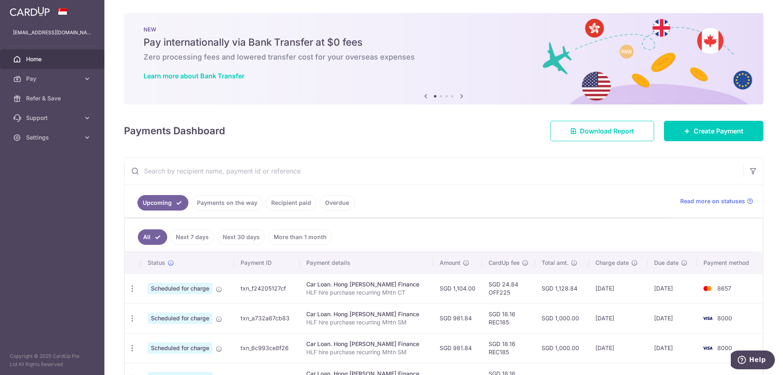
scroll to position [87, 0]
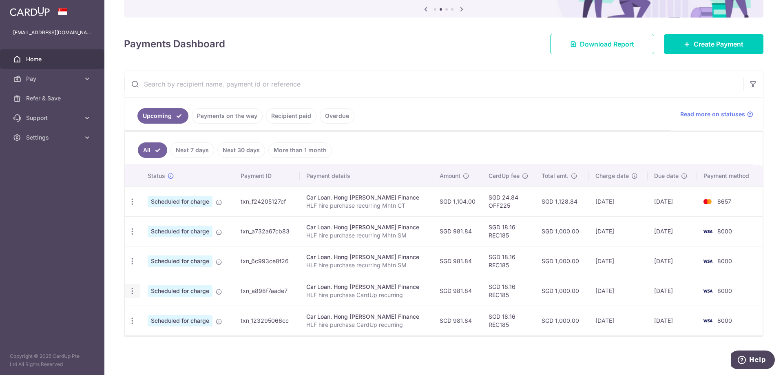
click at [131, 206] on icon "button" at bounding box center [132, 201] width 9 height 9
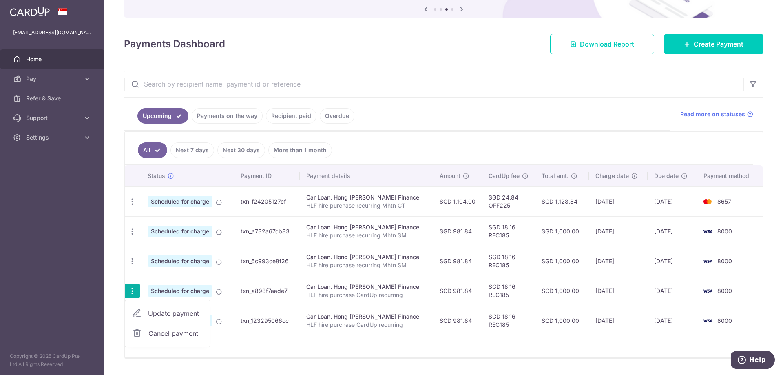
click at [175, 318] on span "Update payment" at bounding box center [175, 313] width 55 height 10
radio input "true"
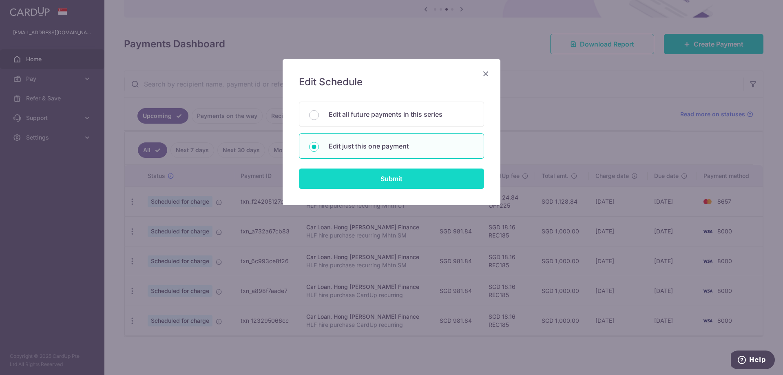
click at [378, 177] on input "Submit" at bounding box center [391, 178] width 185 height 20
radio input "true"
type input "981.84"
type input "[DATE]"
type input "HLF hire purchase CardUp recurring"
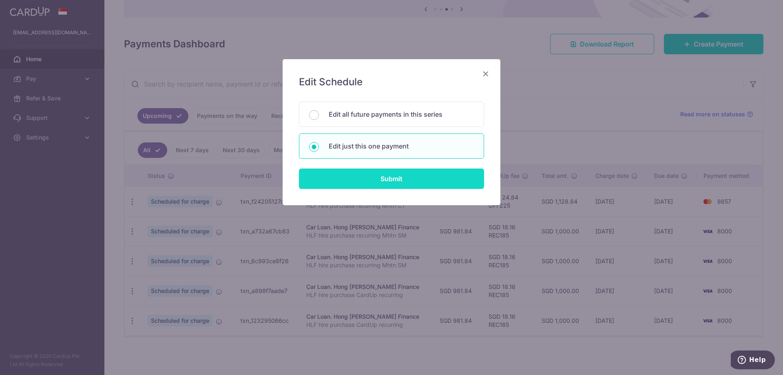
type input "REC185"
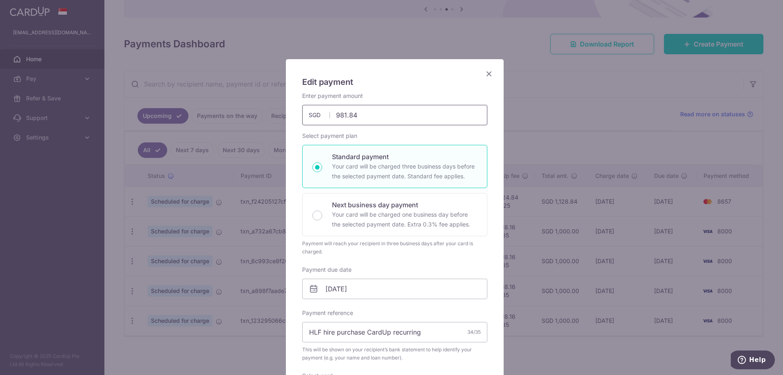
drag, startPoint x: 363, startPoint y: 114, endPoint x: 309, endPoint y: 104, distance: 54.7
click at [309, 104] on div "Enter payment amount 981.84 981.84 SGD To change the payment amount, please can…" at bounding box center [394, 108] width 185 height 33
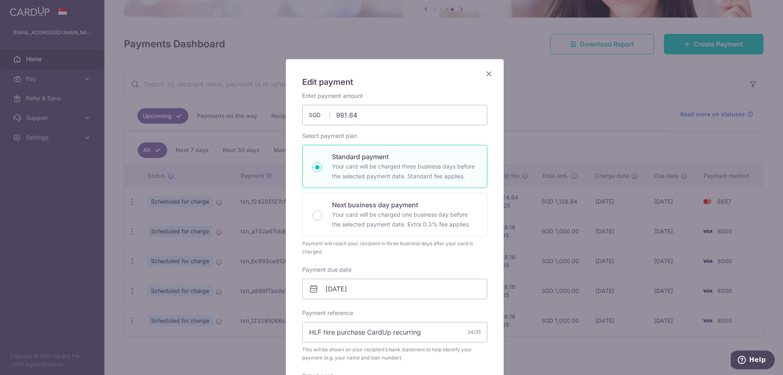
click at [486, 73] on icon "Close" at bounding box center [489, 74] width 10 height 10
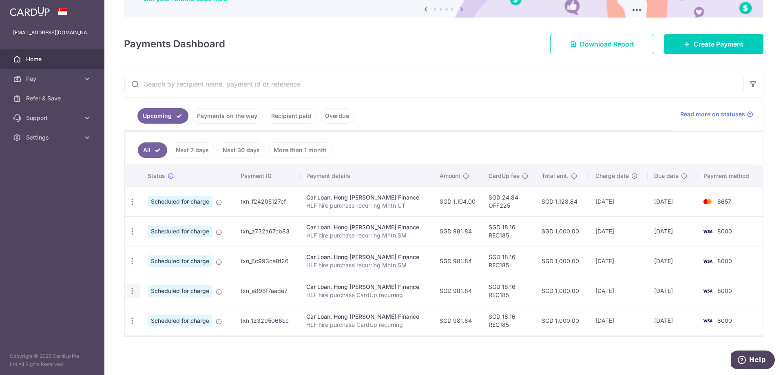
click at [133, 206] on icon "button" at bounding box center [132, 201] width 9 height 9
click at [172, 316] on span "Update payment" at bounding box center [175, 313] width 55 height 10
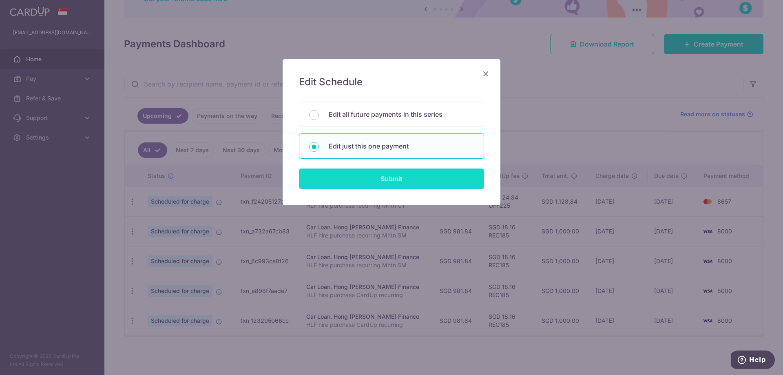
click at [357, 183] on input "Submit" at bounding box center [391, 178] width 185 height 20
radio input "true"
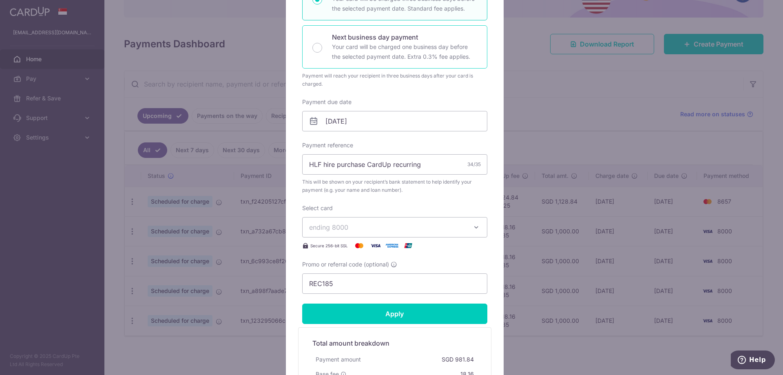
scroll to position [185, 0]
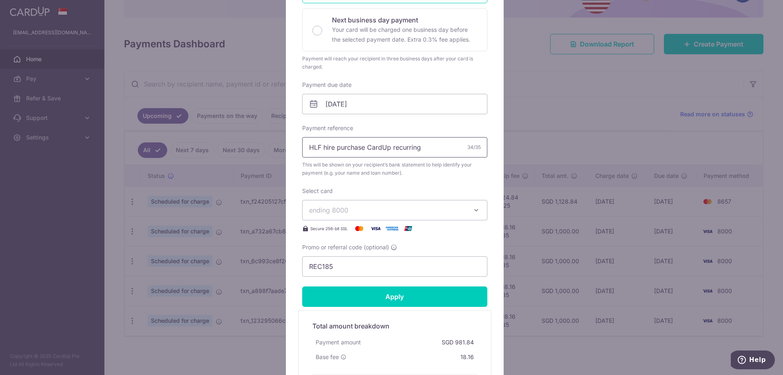
type input "1,104.00"
click at [433, 154] on input "HLF hire purchase CardUp recurring" at bounding box center [394, 147] width 185 height 20
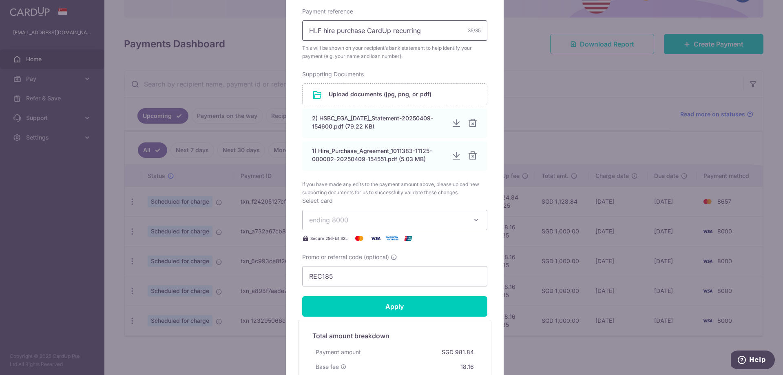
scroll to position [299, 0]
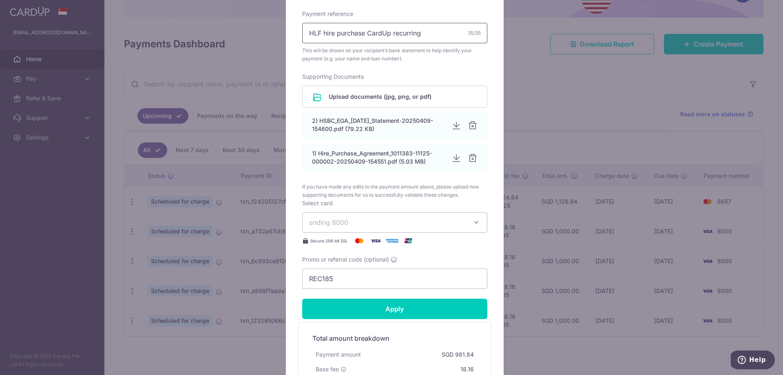
type input "HLF hire purchase CardUp recurring"
click at [366, 219] on span "ending 8000" at bounding box center [387, 222] width 157 height 10
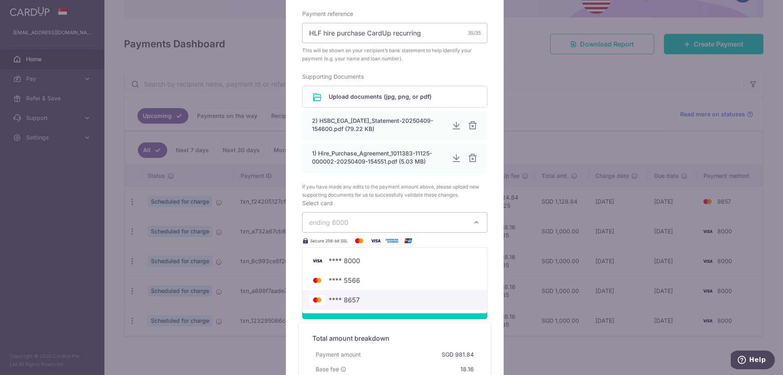
click at [357, 296] on span "**** 8657" at bounding box center [394, 300] width 171 height 10
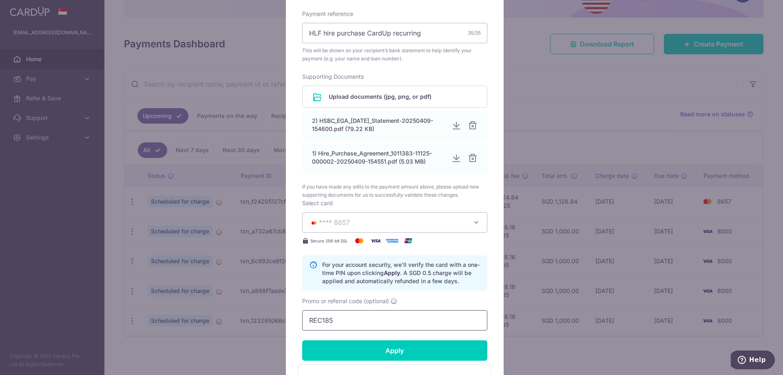
drag, startPoint x: 343, startPoint y: 315, endPoint x: 183, endPoint y: 314, distance: 159.9
click at [183, 314] on div "Edit payment By clicking apply, you will make changes to all payments to Hong L…" at bounding box center [391, 187] width 783 height 375
type input "O"
type input "M"
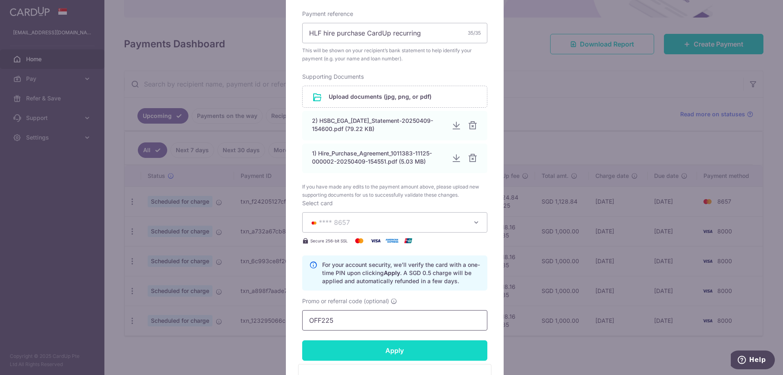
type input "OFF225"
click at [365, 348] on input "Apply" at bounding box center [394, 350] width 185 height 20
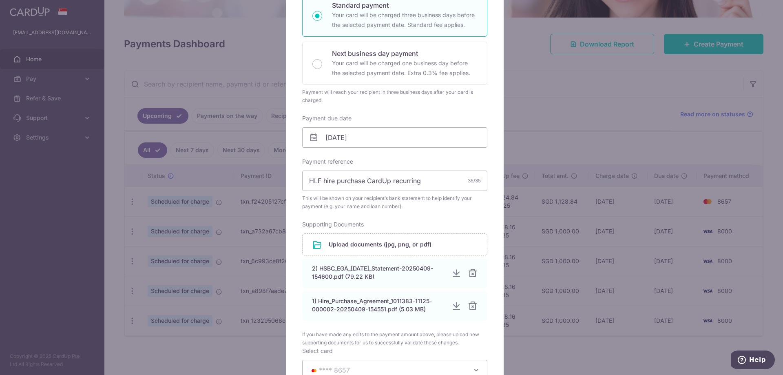
scroll to position [152, 0]
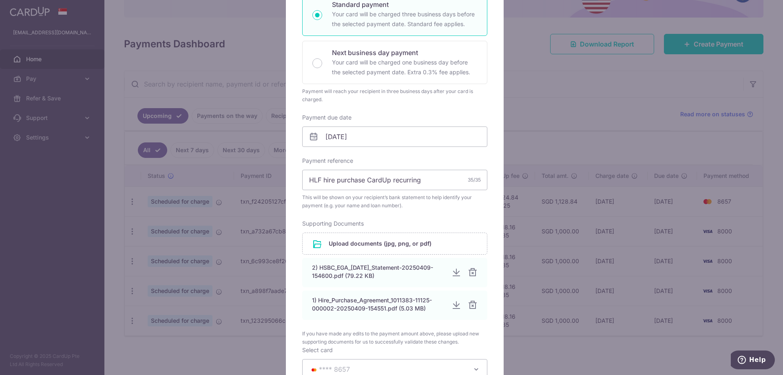
type input "Successfully Applied"
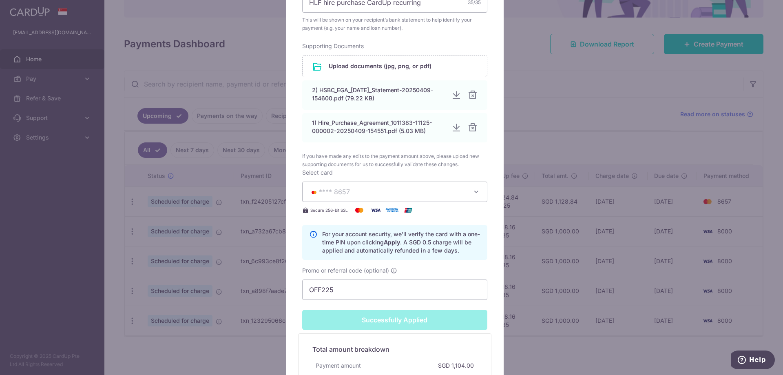
scroll to position [483, 0]
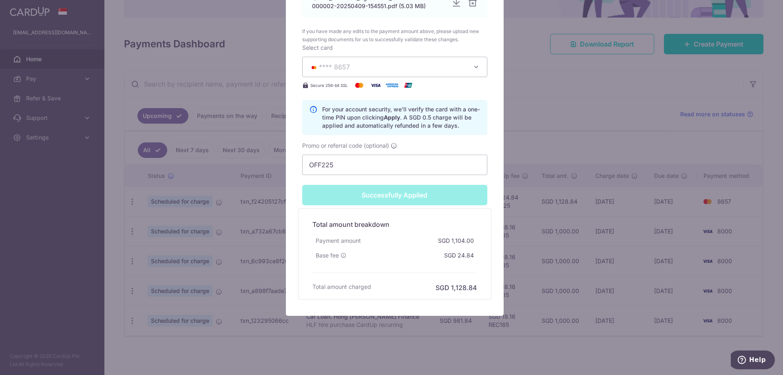
click at [563, 86] on div "Edit payment By clicking apply, you will make changes to all payments to Hong L…" at bounding box center [391, 187] width 783 height 375
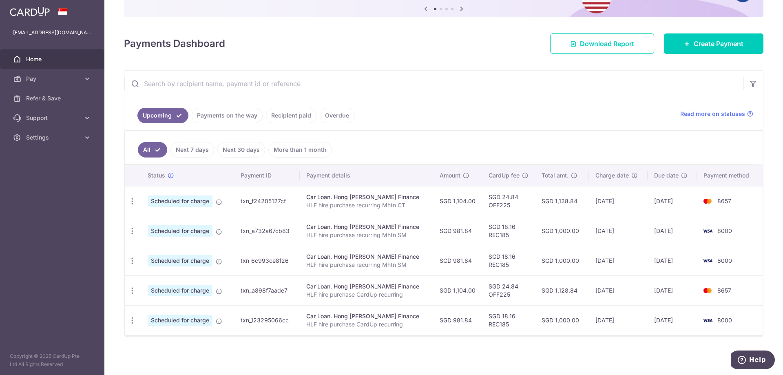
scroll to position [84, 0]
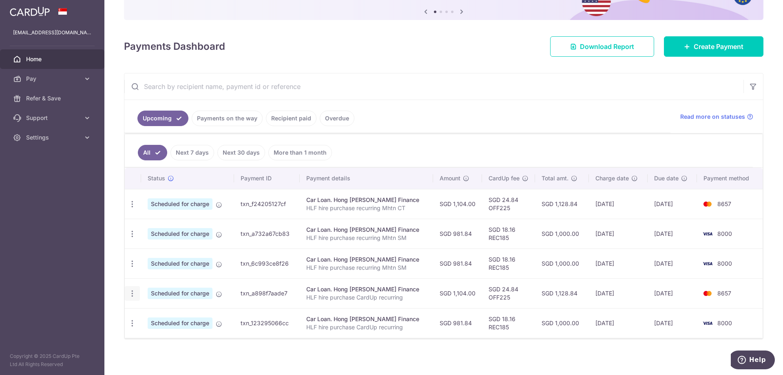
click at [133, 208] on icon "button" at bounding box center [132, 204] width 9 height 9
click at [159, 318] on span "Update payment" at bounding box center [175, 316] width 55 height 10
radio input "true"
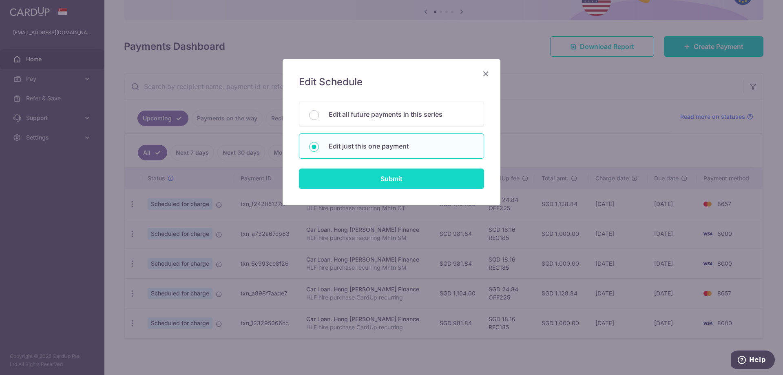
click at [371, 178] on input "Submit" at bounding box center [391, 178] width 185 height 20
radio input "true"
type input "1,104.00"
type input "[DATE]"
type input "HLF hire purchase CardUp recurring"
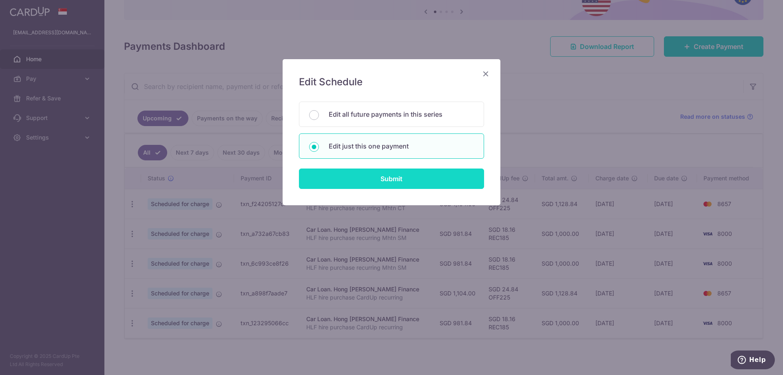
type input "OFF225"
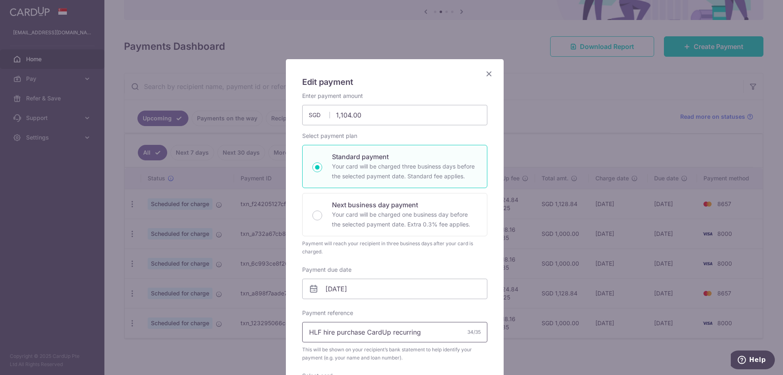
click at [437, 334] on input "HLF hire purchase CardUp recurring" at bounding box center [394, 332] width 185 height 20
click at [484, 74] on icon "Close" at bounding box center [489, 74] width 10 height 10
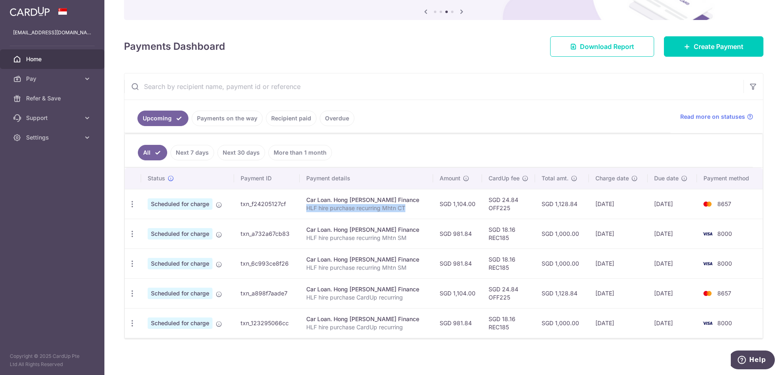
drag, startPoint x: 412, startPoint y: 207, endPoint x: 303, endPoint y: 208, distance: 109.3
click at [303, 208] on td "Car Loan. Hong Leong Finance HLF hire purchase recurring Mhtn CT" at bounding box center [367, 204] width 134 height 30
copy p "HLF hire purchase recurring Mhtn CT"
click at [136, 295] on div "Update payment Cancel payment" at bounding box center [132, 293] width 15 height 15
click at [124, 297] on div "× Pause Schedule Pause all future payments in this series Pause just this one p…" at bounding box center [443, 187] width 679 height 375
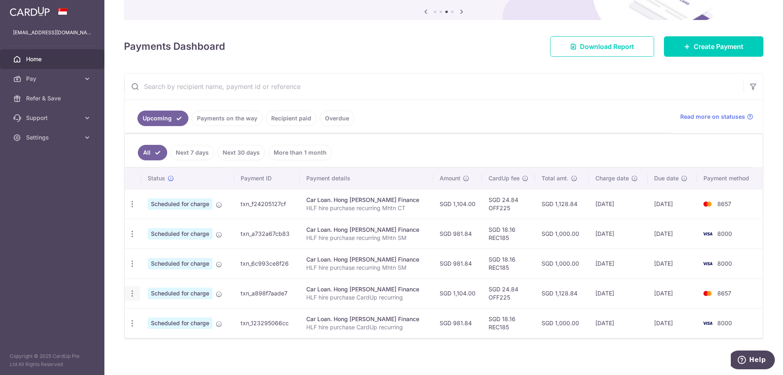
click at [129, 208] on icon "button" at bounding box center [132, 204] width 9 height 9
click at [168, 317] on span "Update payment" at bounding box center [175, 316] width 55 height 10
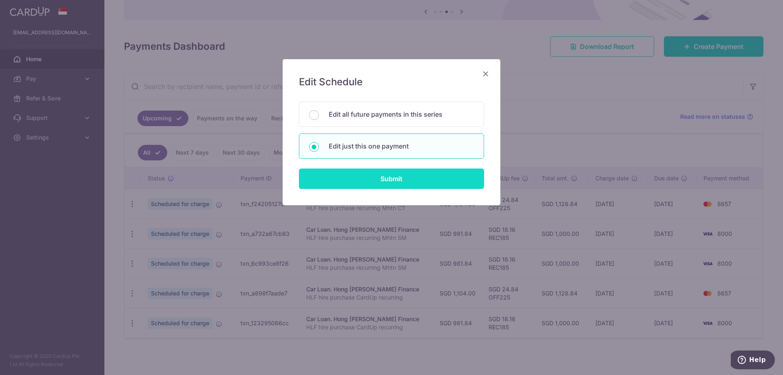
click at [400, 183] on input "Submit" at bounding box center [391, 178] width 185 height 20
radio input "true"
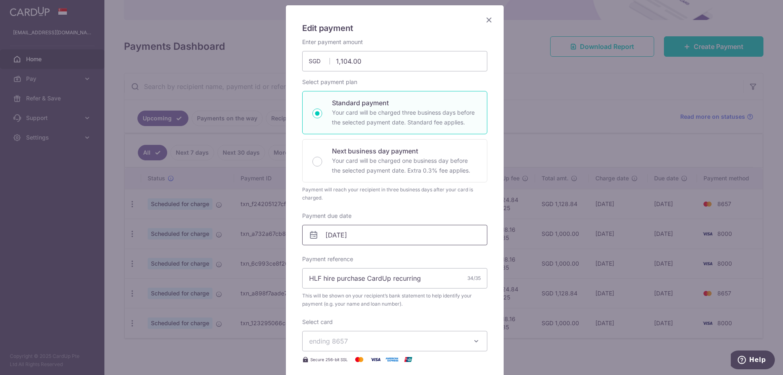
scroll to position [125, 0]
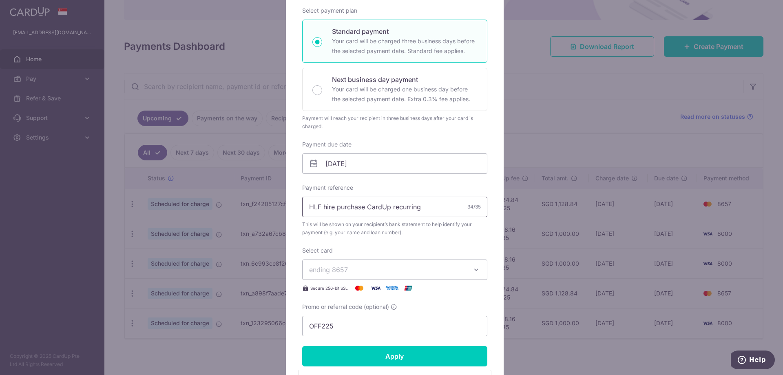
drag, startPoint x: 424, startPoint y: 207, endPoint x: 203, endPoint y: 193, distance: 221.5
click at [203, 193] on div "Edit payment By clicking apply, you will make changes to all payments to Hong L…" at bounding box center [391, 187] width 783 height 375
paste input "recurring Mhtn CT"
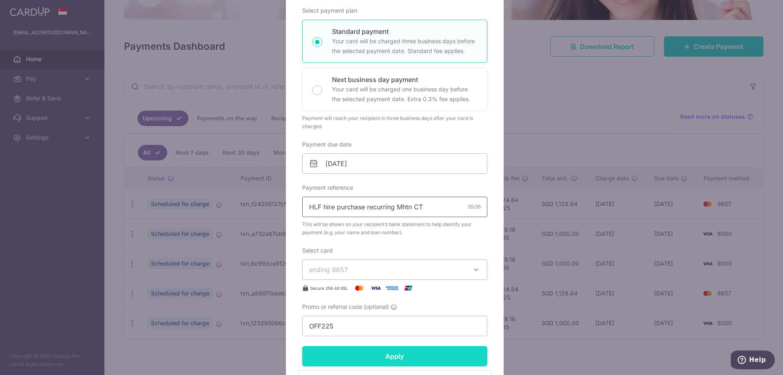
type input "HLF hire purchase recurring Mhtn CT"
click at [362, 353] on input "Apply" at bounding box center [394, 356] width 185 height 20
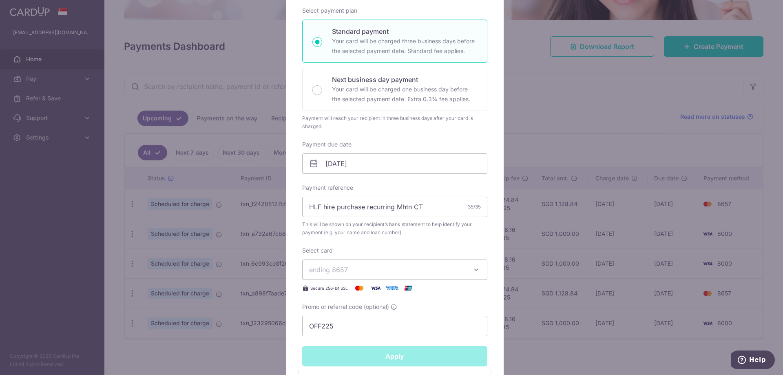
type input "Successfully Applied"
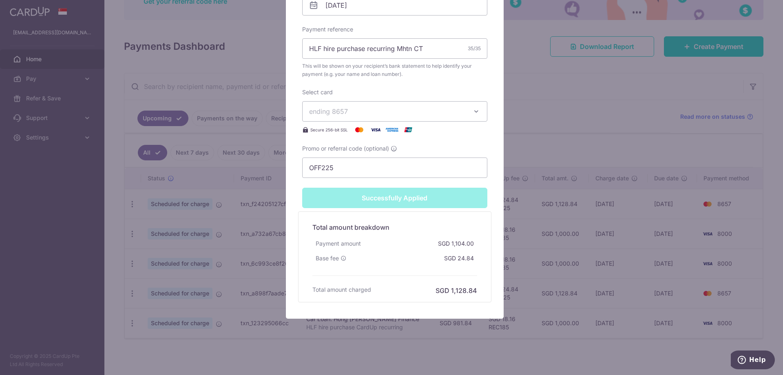
scroll to position [0, 0]
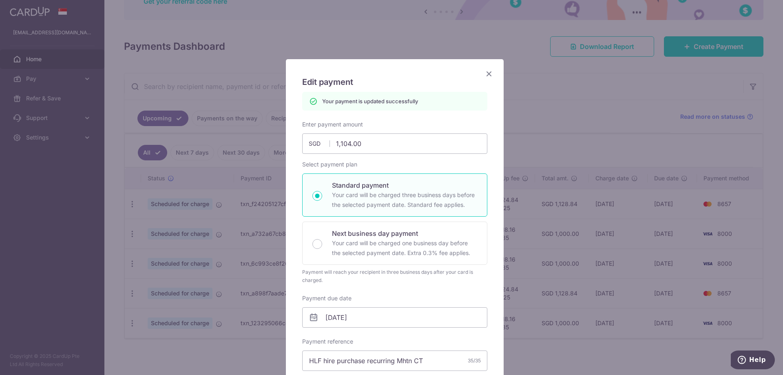
click at [487, 67] on div "Edit payment By clicking apply, you will make changes to all payments to Hong L…" at bounding box center [395, 344] width 218 height 571
click at [485, 76] on icon "Close" at bounding box center [489, 74] width 10 height 10
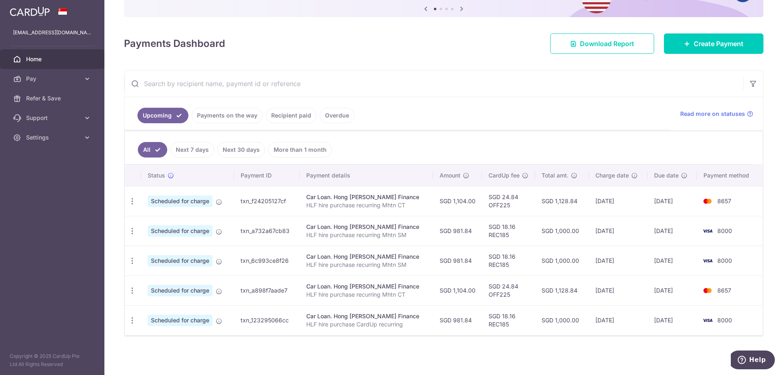
scroll to position [84, 0]
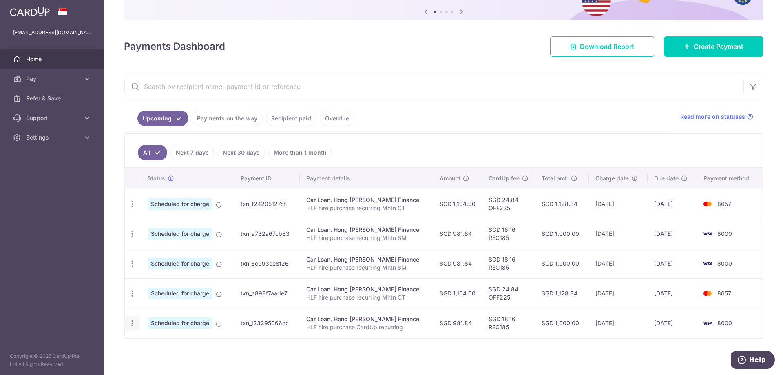
click at [129, 208] on icon "button" at bounding box center [132, 204] width 9 height 9
click at [166, 344] on span "Update payment" at bounding box center [175, 346] width 55 height 10
radio input "true"
type input "981.84"
type input "[DATE]"
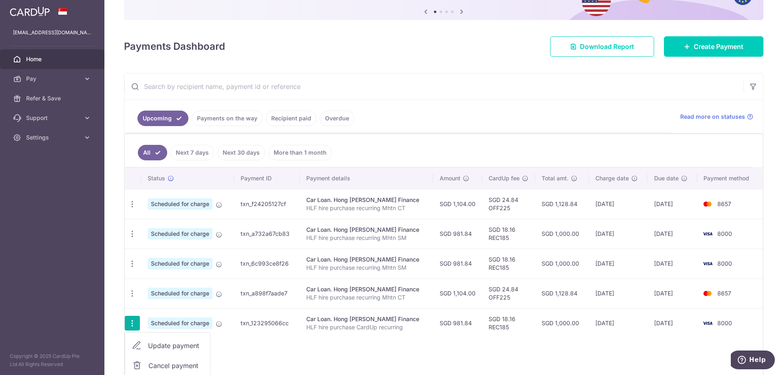
type input "HLF hire purchase CardUp recurring"
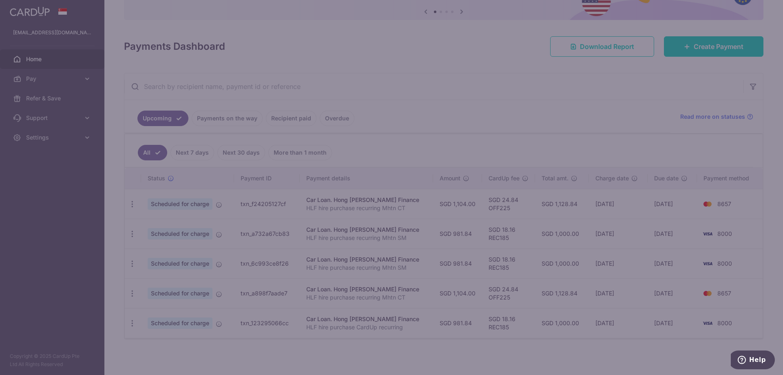
type input "REC185"
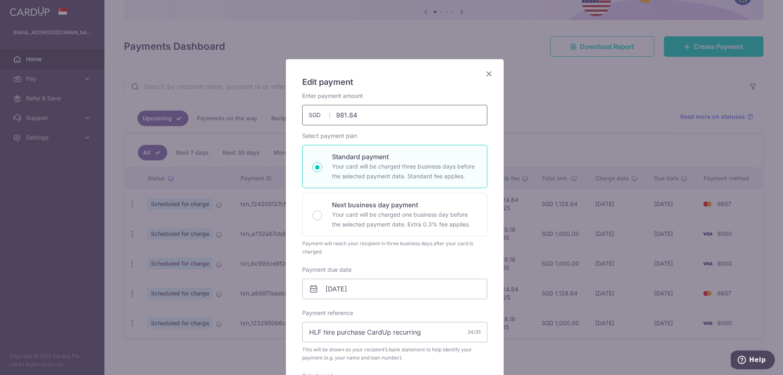
drag, startPoint x: 367, startPoint y: 120, endPoint x: 220, endPoint y: 108, distance: 147.3
click at [220, 108] on div "Edit payment By clicking apply, you will make changes to all payments to Hong L…" at bounding box center [391, 187] width 783 height 375
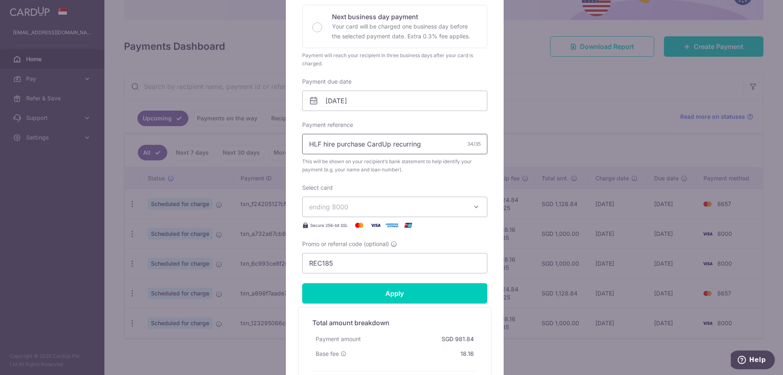
scroll to position [188, 0]
type input "1,104.00"
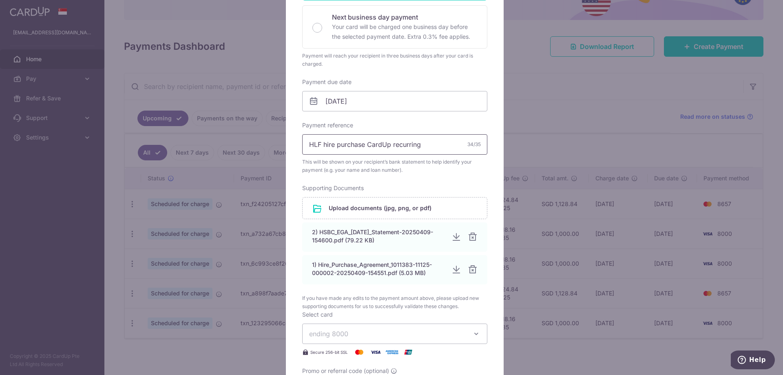
drag, startPoint x: 435, startPoint y: 145, endPoint x: 195, endPoint y: 149, distance: 240.3
click at [195, 149] on div "Edit payment By clicking apply, you will make changes to all payments to Hong L…" at bounding box center [391, 187] width 783 height 375
paste input "recurring Mhtn CT"
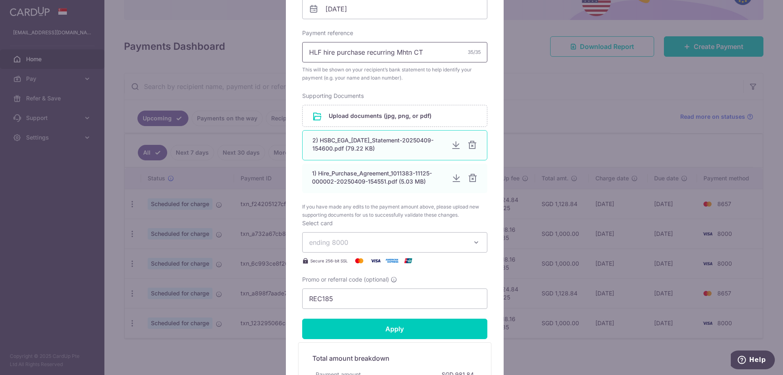
scroll to position [310, 0]
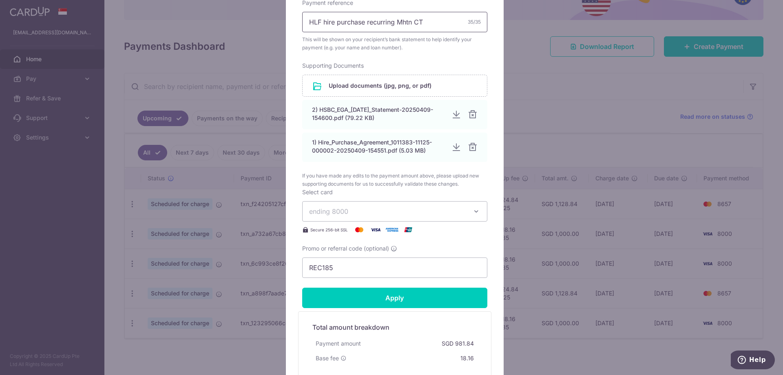
type input "HLF hire purchase recurring Mhtn CT"
click at [354, 210] on span "ending 8000" at bounding box center [387, 211] width 157 height 10
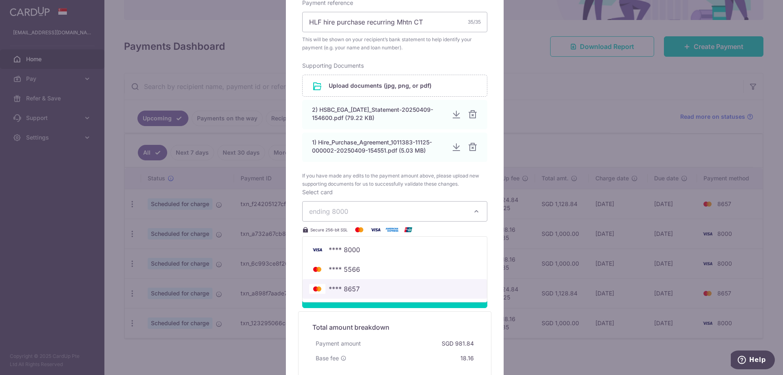
click at [362, 287] on span "**** 8657" at bounding box center [394, 289] width 171 height 10
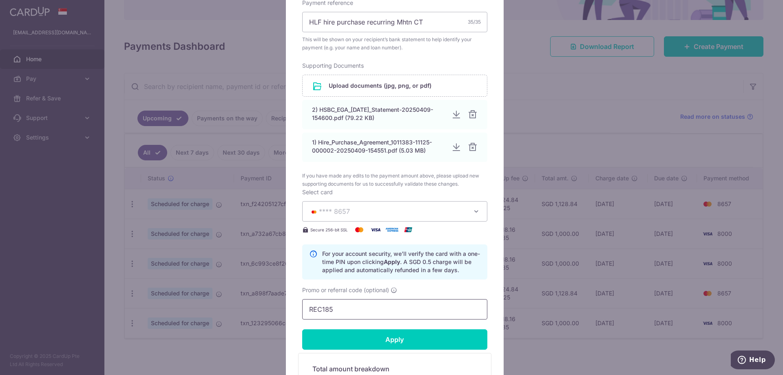
drag, startPoint x: 344, startPoint y: 304, endPoint x: 239, endPoint y: 295, distance: 105.2
click at [239, 295] on div "Edit payment By clicking apply, you will make changes to all payments to Hong L…" at bounding box center [391, 187] width 783 height 375
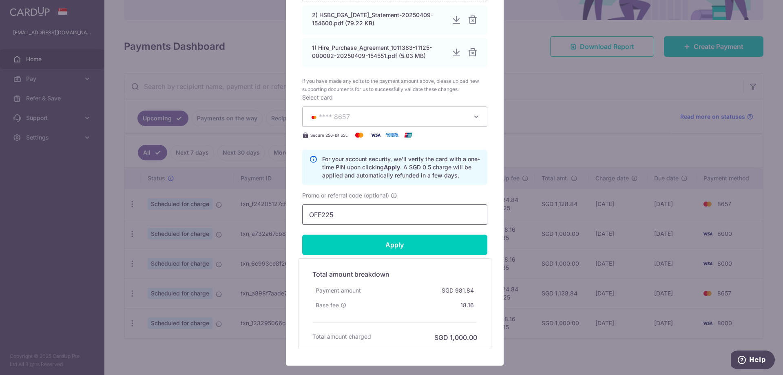
scroll to position [438, 0]
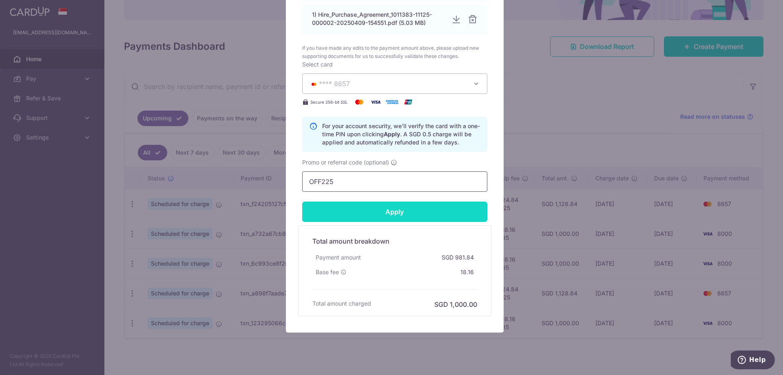
type input "OFF225"
click at [384, 205] on input "Apply" at bounding box center [394, 211] width 185 height 20
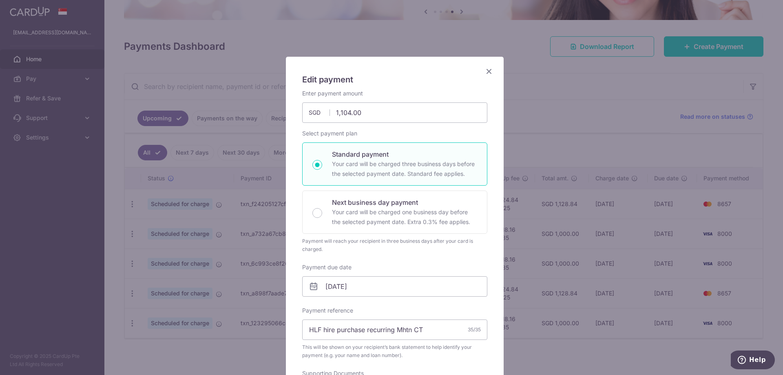
scroll to position [0, 0]
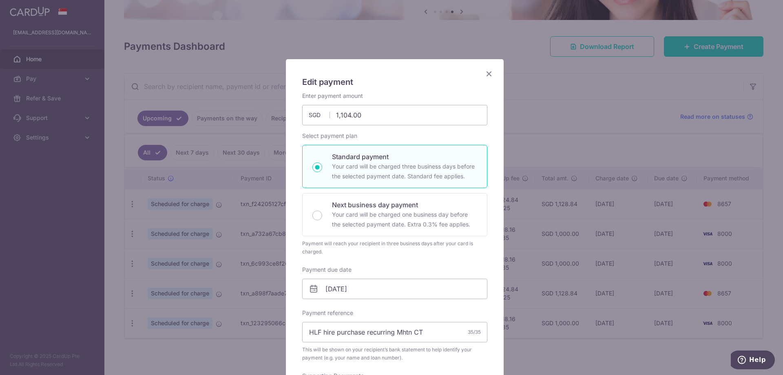
type input "Successfully Applied"
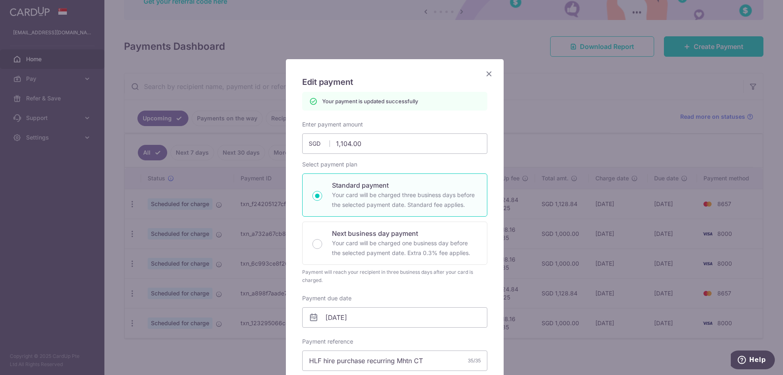
click at [487, 73] on icon "Close" at bounding box center [489, 74] width 10 height 10
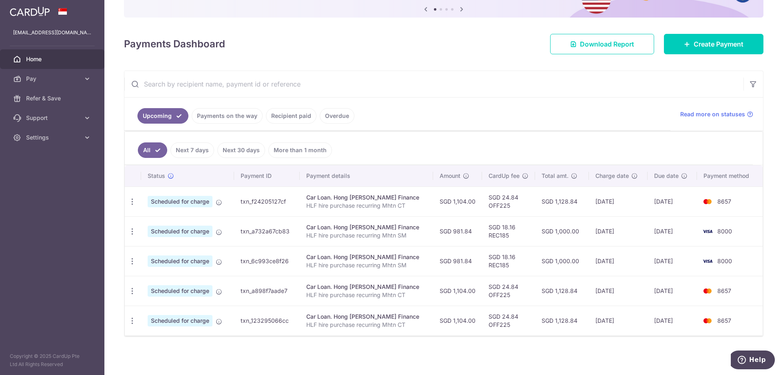
scroll to position [87, 0]
click at [131, 206] on icon "button" at bounding box center [132, 201] width 9 height 9
click at [178, 255] on span "Update payment" at bounding box center [175, 253] width 55 height 10
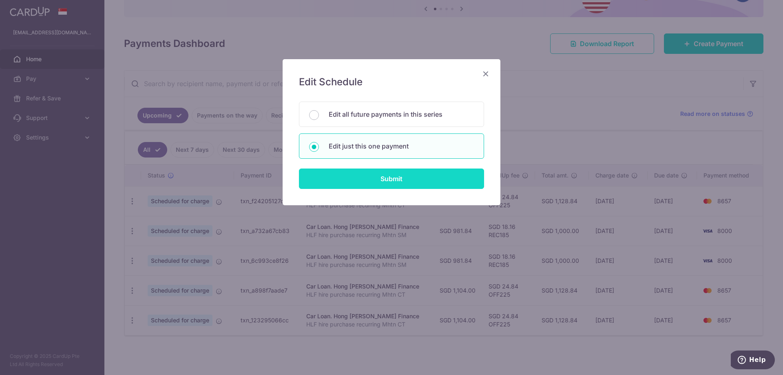
click at [383, 181] on input "Submit" at bounding box center [391, 178] width 185 height 20
radio input "true"
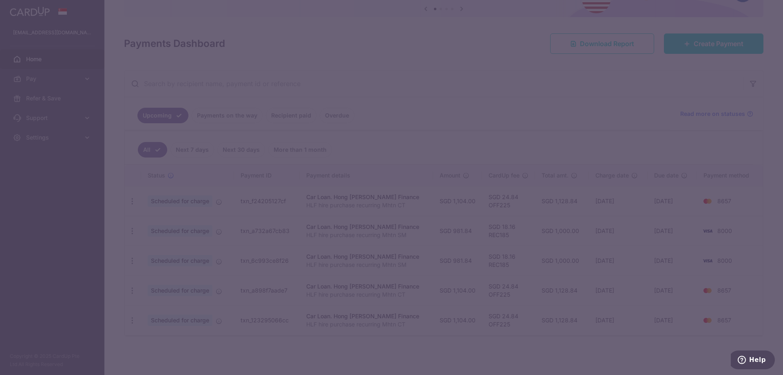
type input "981.84"
type input "21/09/2025"
type input "HLF hire purchase recurring Mhtn SM"
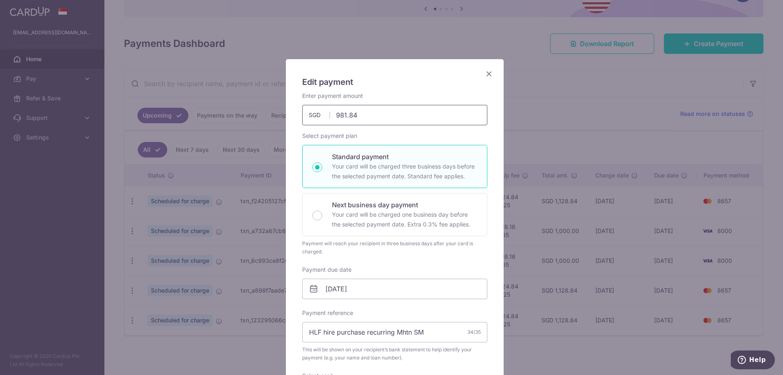
drag, startPoint x: 368, startPoint y: 121, endPoint x: 242, endPoint y: 106, distance: 127.0
click at [242, 106] on div "Edit payment By clicking apply, you will make changes to all payments to [PERSO…" at bounding box center [391, 187] width 783 height 375
type input "1104"
type input "REC185"
type input "1,104.00"
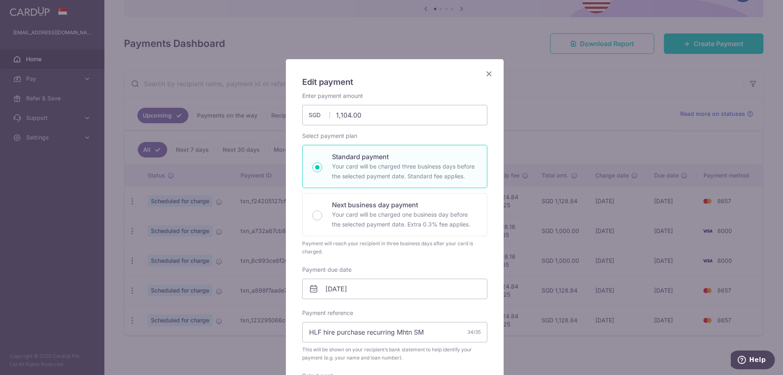
click at [404, 139] on div "Select payment plan Standard payment Your card will be charged three business d…" at bounding box center [394, 194] width 185 height 124
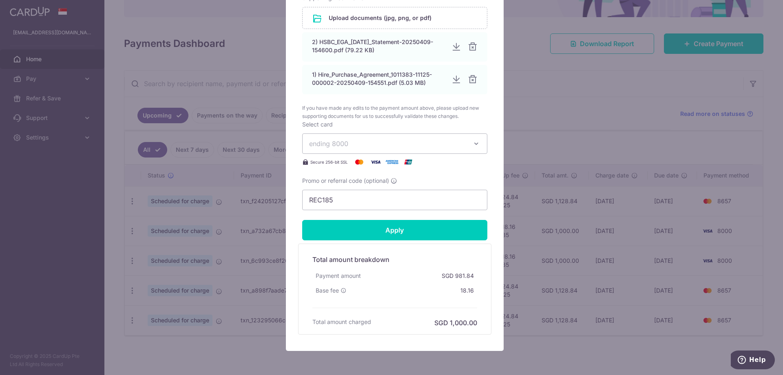
scroll to position [375, 0]
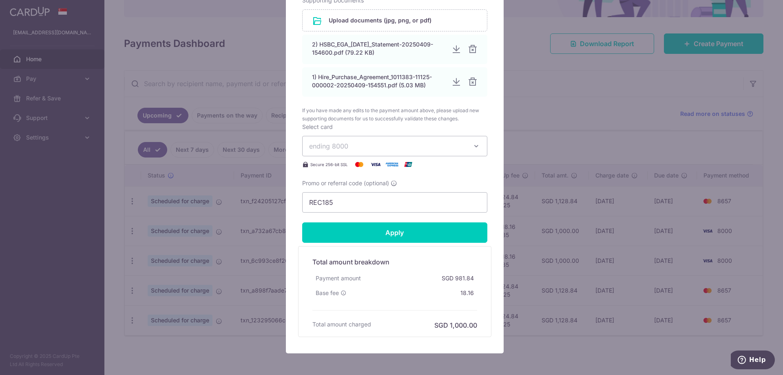
click at [369, 145] on span "ending 8000" at bounding box center [387, 146] width 157 height 10
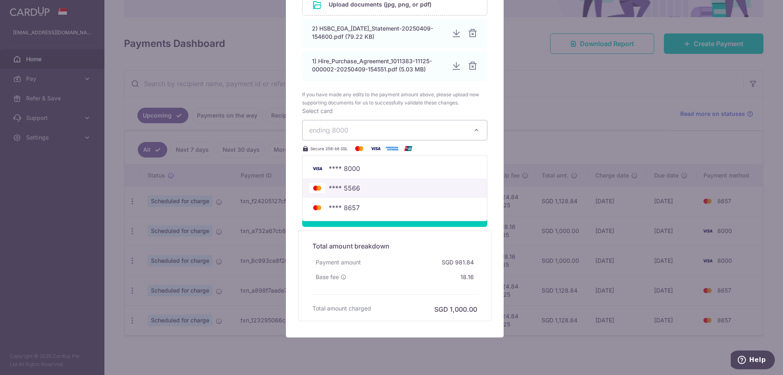
scroll to position [413, 0]
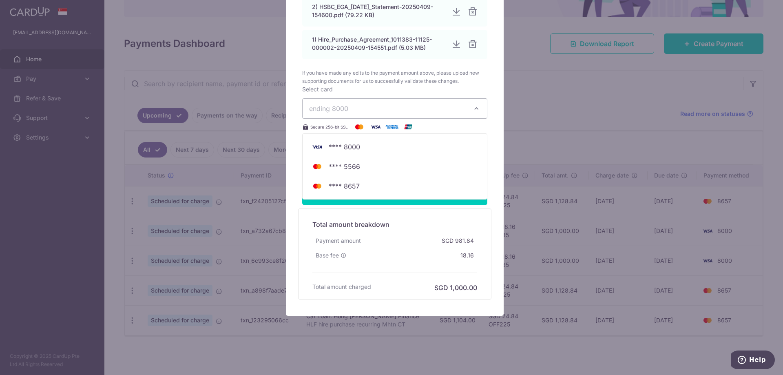
click at [544, 104] on div "Edit payment By clicking apply, you will make changes to all payments to Hong L…" at bounding box center [391, 187] width 783 height 375
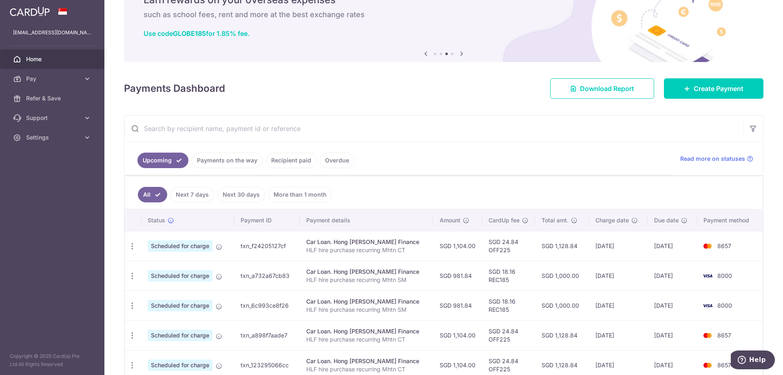
scroll to position [0, 0]
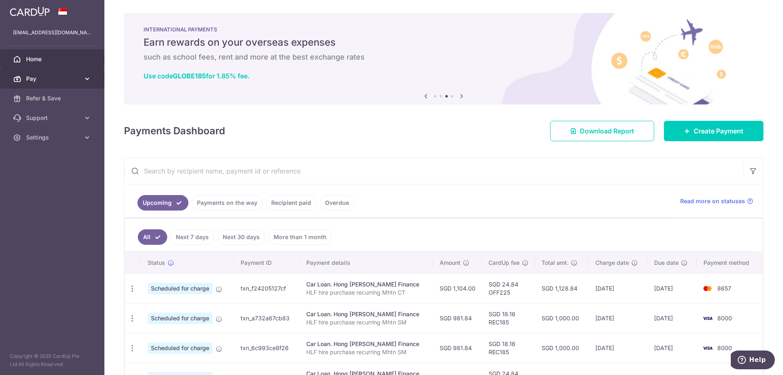
click at [88, 80] on icon at bounding box center [87, 79] width 8 height 8
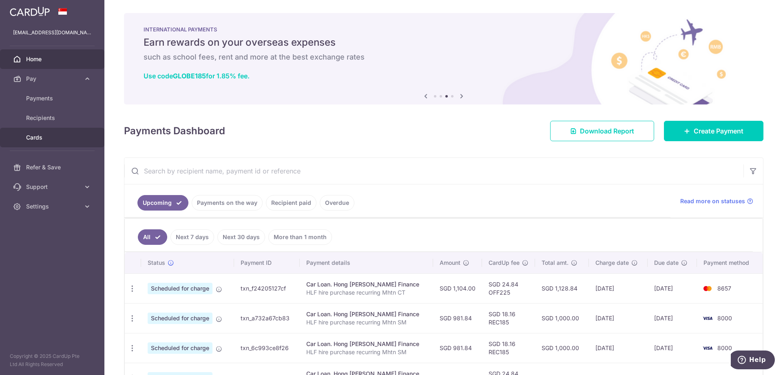
click at [44, 133] on link "Cards" at bounding box center [52, 138] width 104 height 20
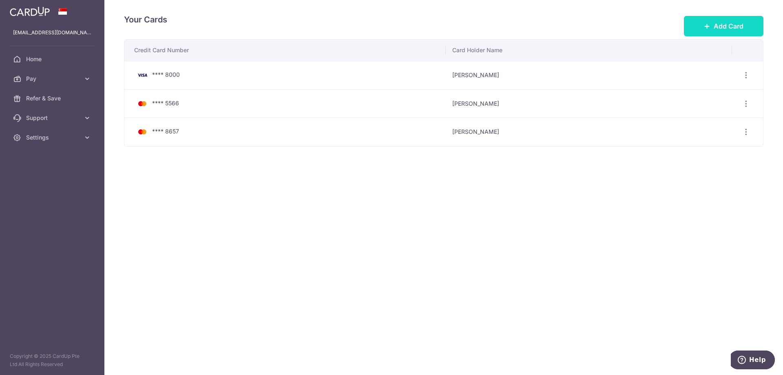
click at [720, 20] on button "Add Card" at bounding box center [724, 26] width 80 height 20
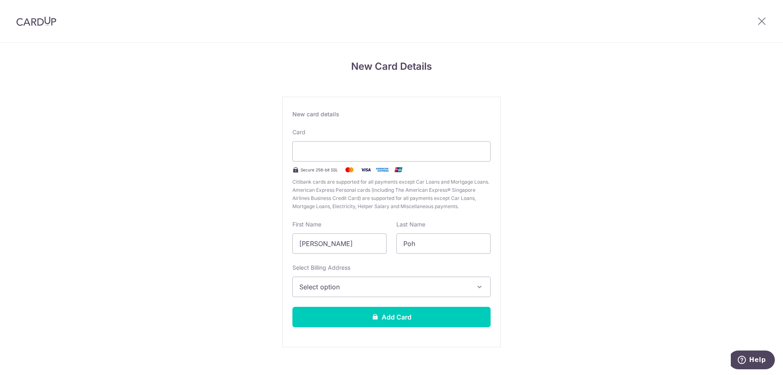
click at [720, 21] on header at bounding box center [391, 21] width 783 height 43
click at [199, 192] on div "New Card Details New card details Card Secure 256-bit SSL Citibank cards are su…" at bounding box center [391, 214] width 783 height 343
click at [365, 284] on span "Select option" at bounding box center [384, 287] width 170 height 10
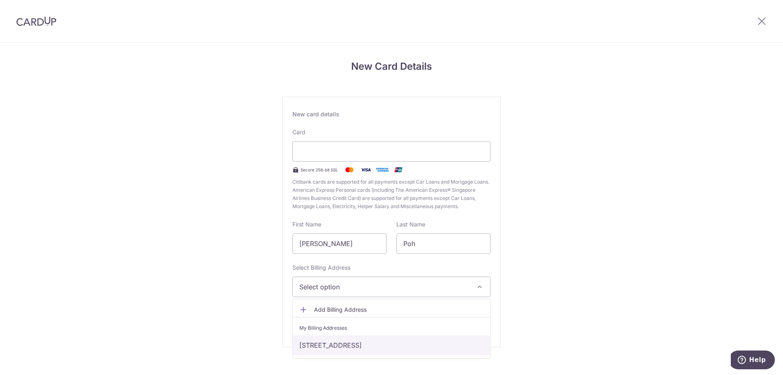
click at [318, 347] on link "[STREET_ADDRESS]" at bounding box center [391, 345] width 197 height 20
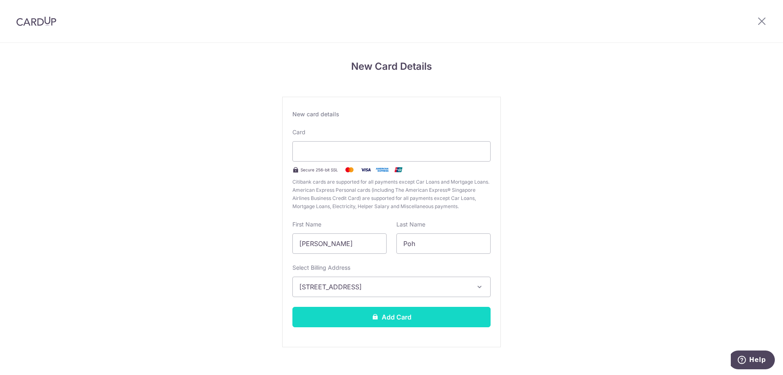
click at [356, 316] on button "Add Card" at bounding box center [391, 317] width 198 height 20
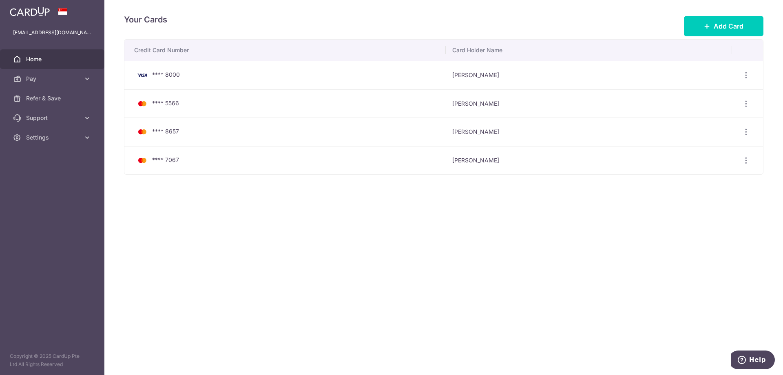
click at [49, 62] on span "Home" at bounding box center [53, 59] width 54 height 8
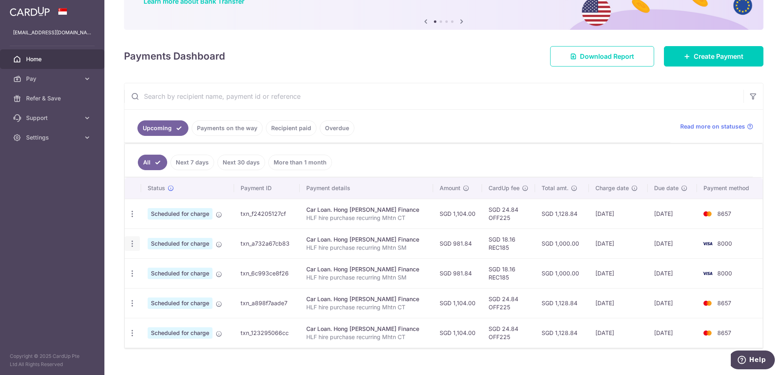
click at [134, 218] on icon "button" at bounding box center [132, 214] width 9 height 9
click at [168, 262] on span "Update payment" at bounding box center [175, 266] width 55 height 10
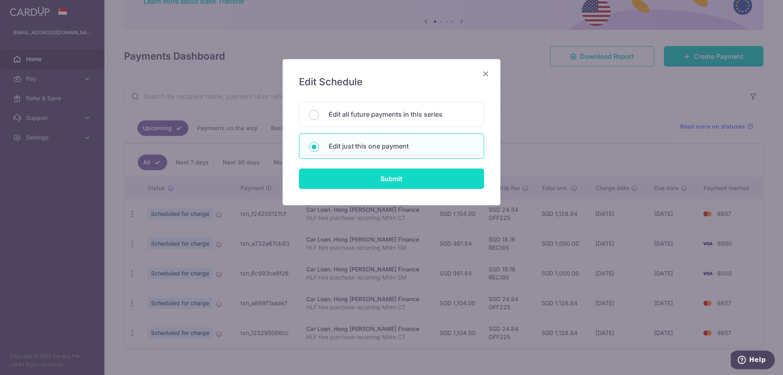
click at [334, 188] on input "Submit" at bounding box center [391, 178] width 185 height 20
radio input "true"
type input "981.84"
type input "[DATE]"
type input "HLF hire purchase recurring Mhtn SM"
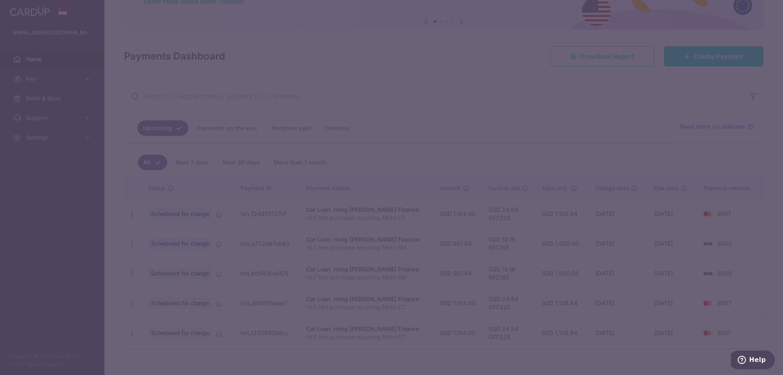
type input "REC185"
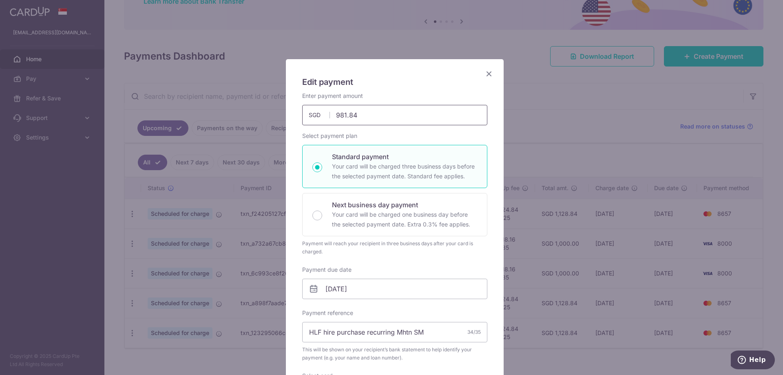
drag, startPoint x: 359, startPoint y: 117, endPoint x: 280, endPoint y: 115, distance: 78.7
click at [280, 115] on div "Edit payment By clicking apply, you will make changes to all payments to Hong L…" at bounding box center [391, 187] width 783 height 375
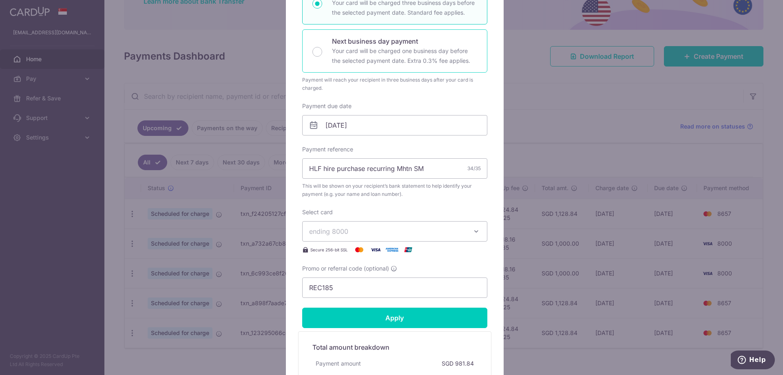
scroll to position [168, 0]
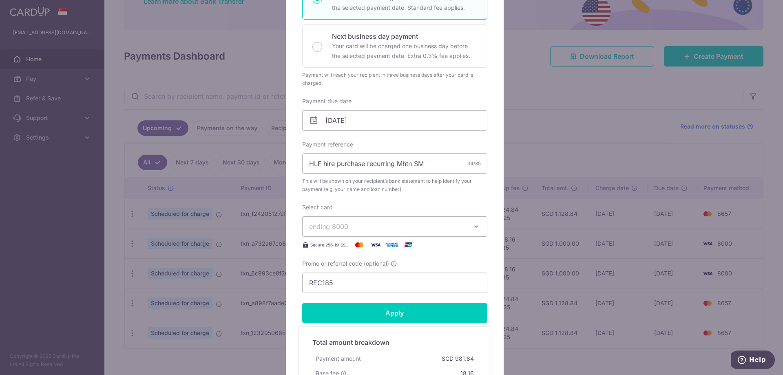
type input "1,104.00"
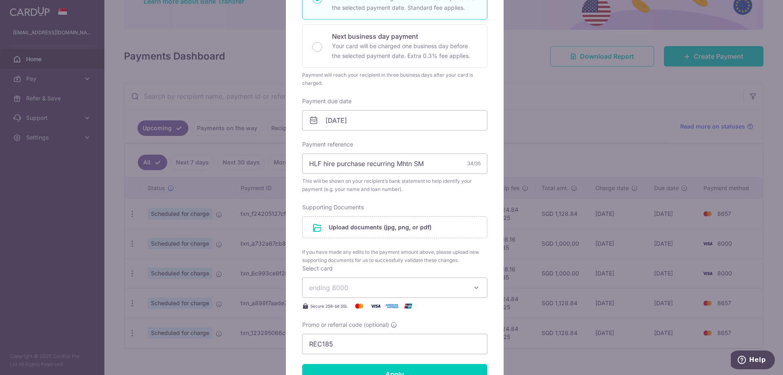
click at [366, 223] on div "Enter payment amount 1,104.00 1104.00 SGD To change the payment amount, please …" at bounding box center [394, 138] width 185 height 431
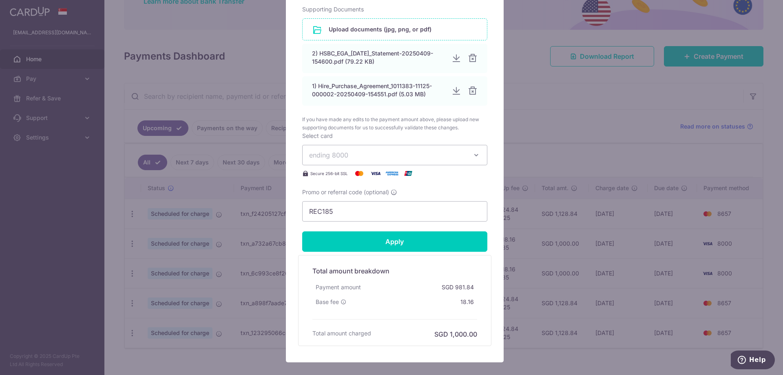
scroll to position [367, 0]
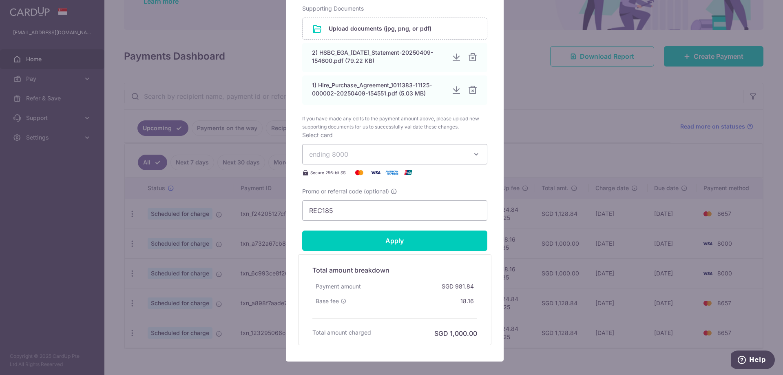
click at [342, 163] on button "ending 8000" at bounding box center [394, 154] width 185 height 20
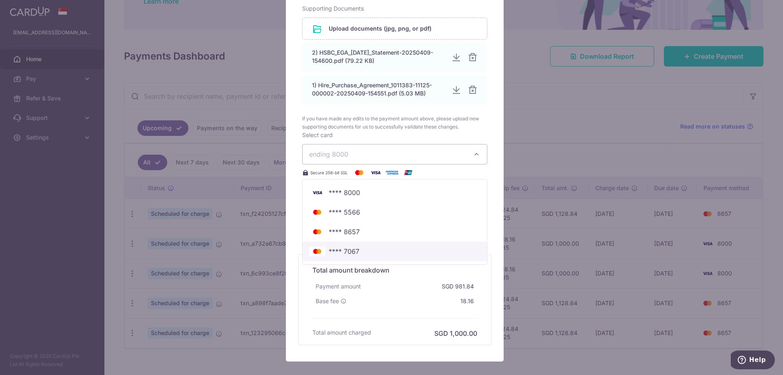
click at [331, 250] on span "**** 7067" at bounding box center [344, 251] width 31 height 10
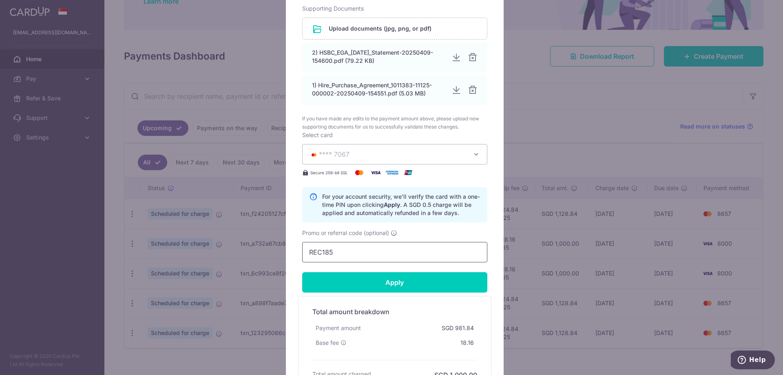
drag, startPoint x: 348, startPoint y: 246, endPoint x: 239, endPoint y: 246, distance: 108.5
click at [239, 246] on div "Edit payment By clicking apply, you will make changes to all payments to Hong L…" at bounding box center [391, 187] width 783 height 375
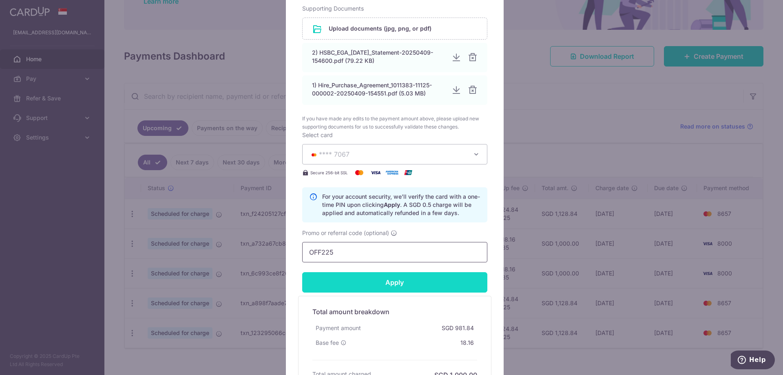
type input "OFF225"
click at [325, 283] on input "Apply" at bounding box center [394, 282] width 185 height 20
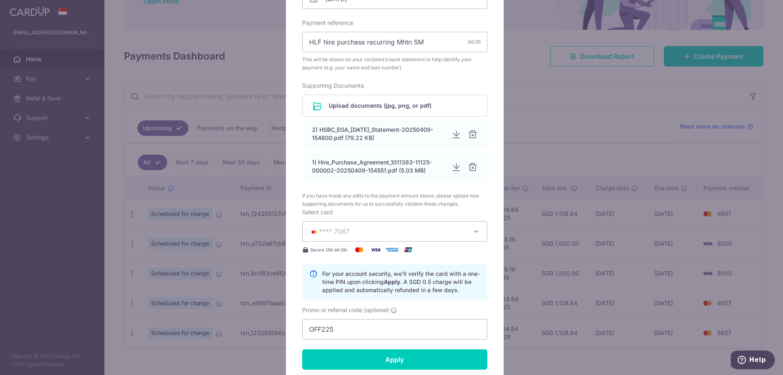
scroll to position [310, 0]
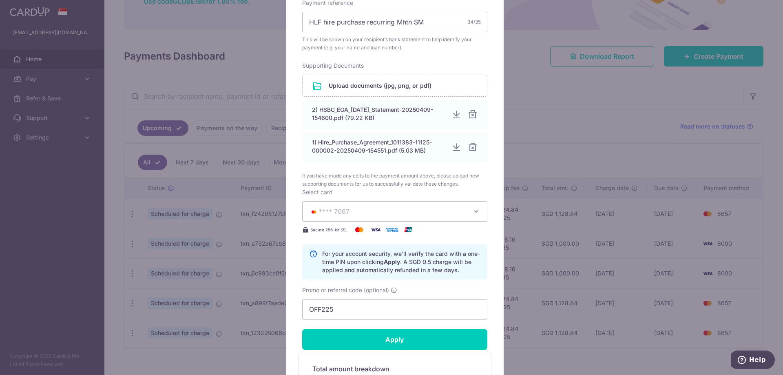
type input "Successfully Applied"
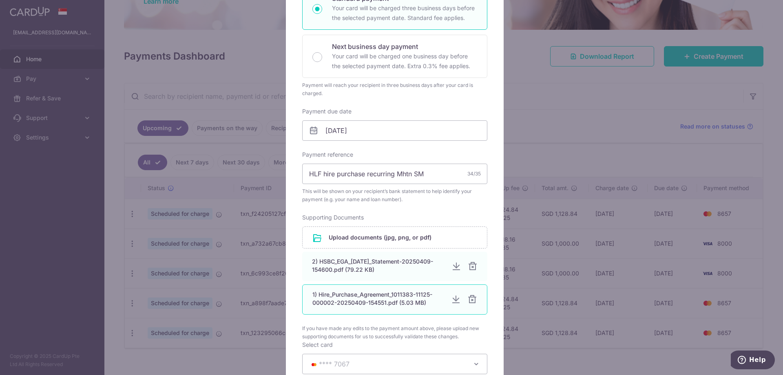
scroll to position [0, 0]
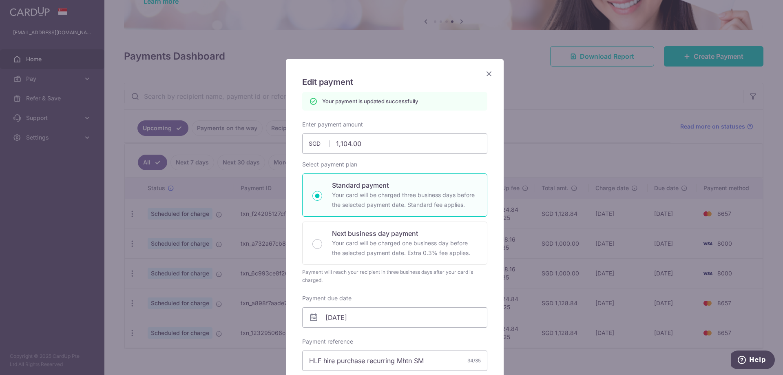
click at [484, 73] on icon "Close" at bounding box center [489, 74] width 10 height 10
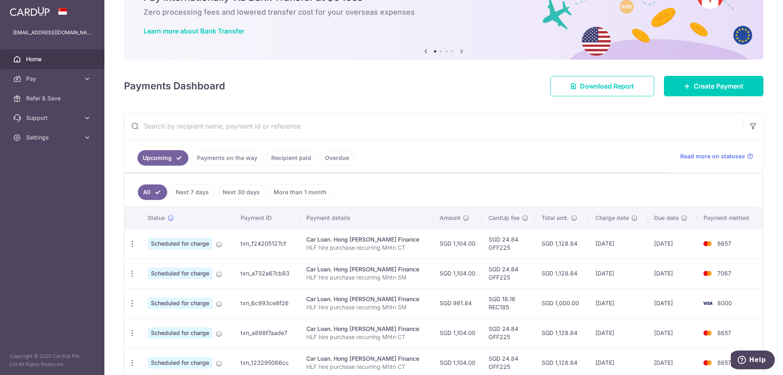
scroll to position [65, 0]
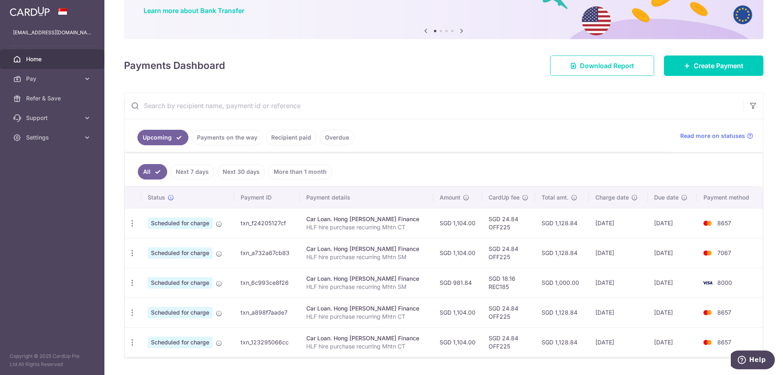
click at [501, 104] on input "text" at bounding box center [433, 106] width 619 height 26
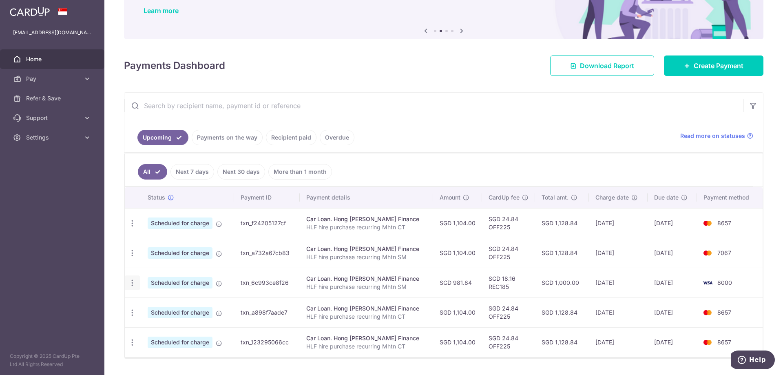
click at [132, 228] on icon "button" at bounding box center [132, 223] width 9 height 9
click at [162, 301] on span "Update payment" at bounding box center [175, 305] width 55 height 10
radio input "true"
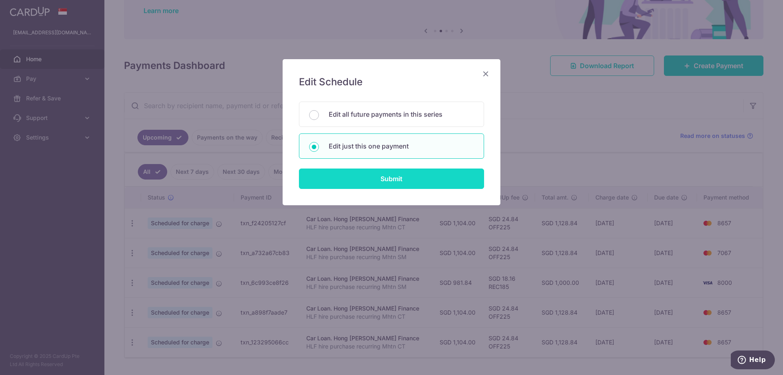
click at [396, 173] on input "Submit" at bounding box center [391, 178] width 185 height 20
radio input "true"
type input "981.84"
type input "[DATE]"
type input "HLF hire purchase recurring Mhtn SM"
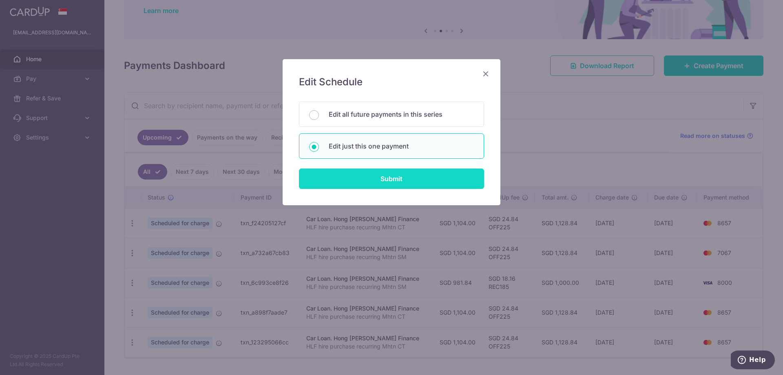
type input "REC185"
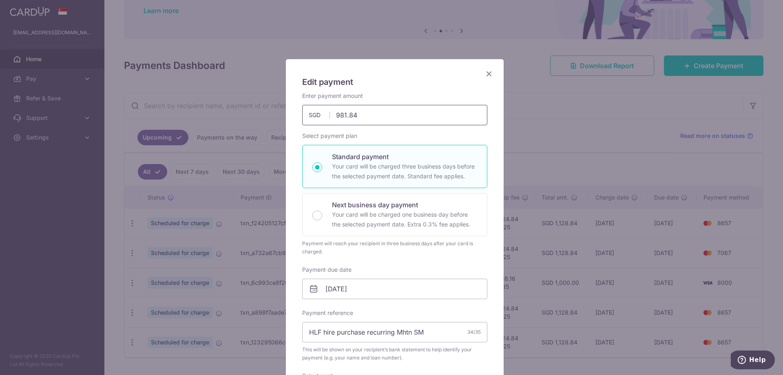
drag, startPoint x: 359, startPoint y: 112, endPoint x: 230, endPoint y: 114, distance: 129.7
click at [230, 114] on div "Edit payment By clicking apply, you will make changes to all payments to [PERSO…" at bounding box center [391, 187] width 783 height 375
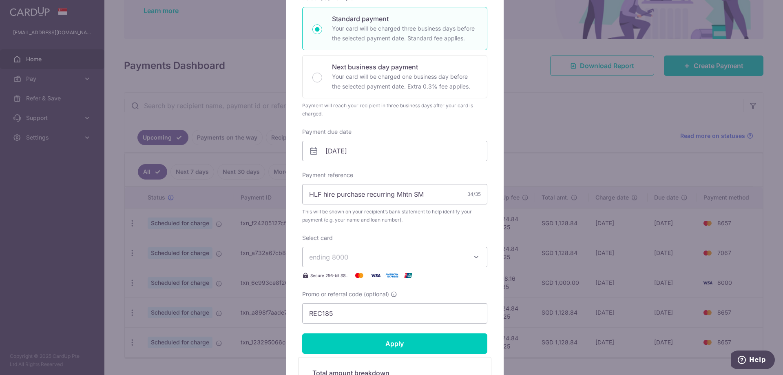
scroll to position [150, 0]
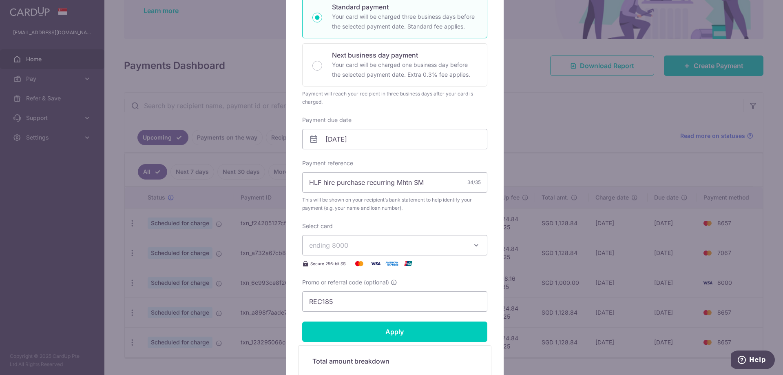
type input "1,104.00"
click at [413, 238] on div "Enter payment amount 1,104.00 1104.00 SGD To change the payment amount, please …" at bounding box center [394, 127] width 185 height 370
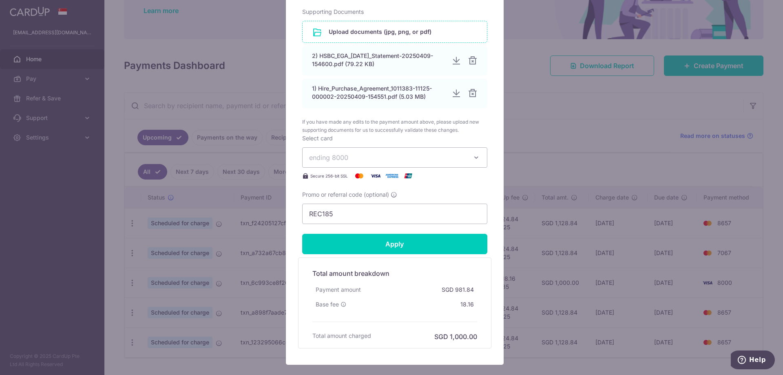
scroll to position [405, 0]
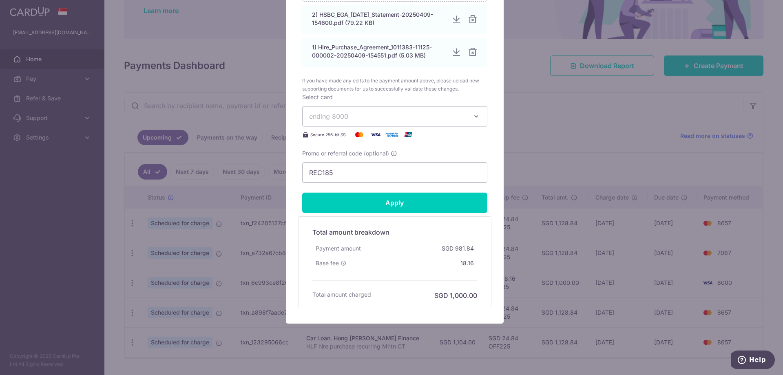
click at [360, 115] on span "ending 8000" at bounding box center [387, 116] width 157 height 10
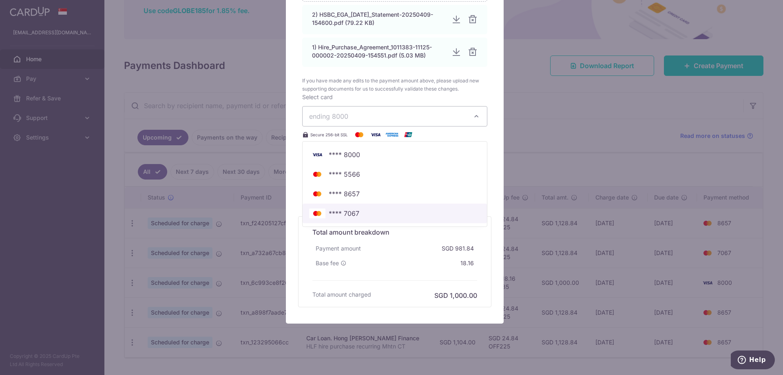
click at [345, 211] on span "**** 7067" at bounding box center [344, 213] width 31 height 10
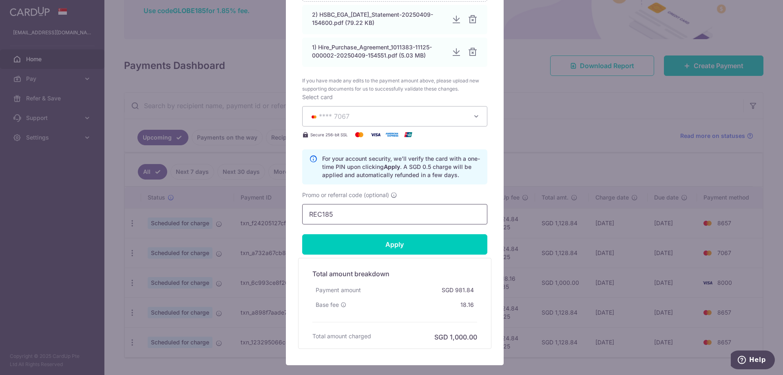
drag, startPoint x: 345, startPoint y: 214, endPoint x: 240, endPoint y: 217, distance: 104.9
click at [240, 217] on div "Edit payment By clicking apply, you will make changes to all payments to [PERSO…" at bounding box center [391, 187] width 783 height 375
type input "OFF225"
click at [325, 244] on input "Apply" at bounding box center [394, 244] width 185 height 20
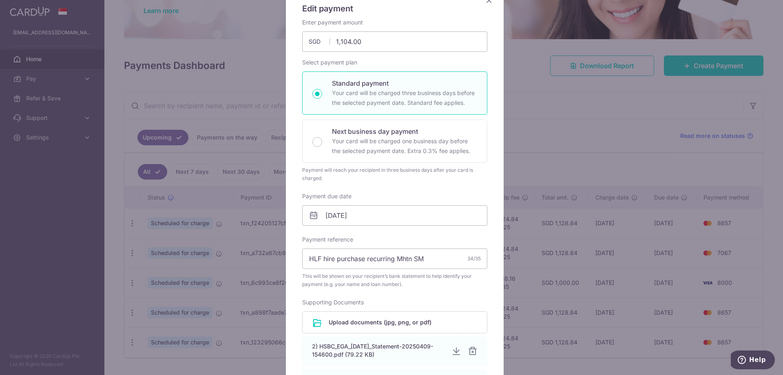
scroll to position [0, 0]
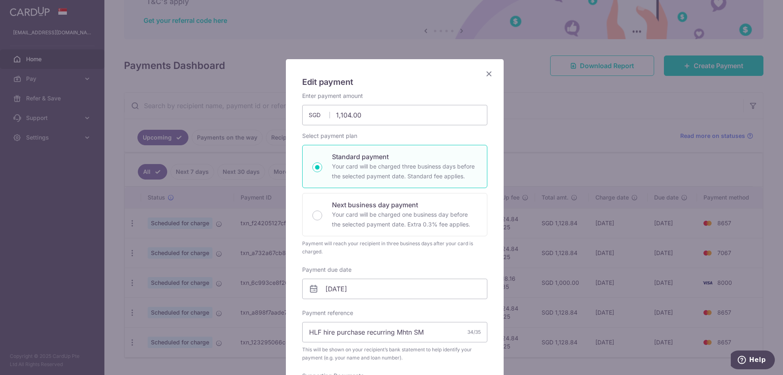
type input "Successfully Applied"
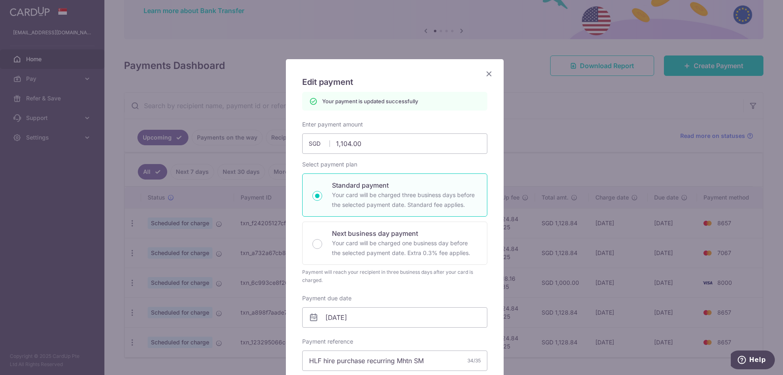
click at [487, 73] on icon "Close" at bounding box center [489, 74] width 10 height 10
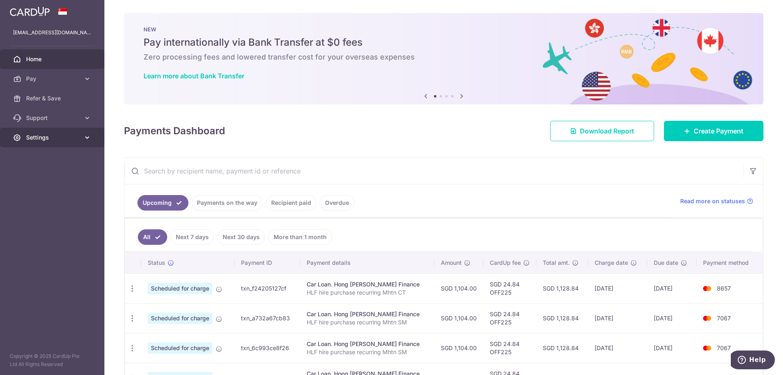
click at [51, 133] on link "Settings" at bounding box center [52, 138] width 104 height 20
click at [33, 177] on span "Logout" at bounding box center [53, 177] width 54 height 8
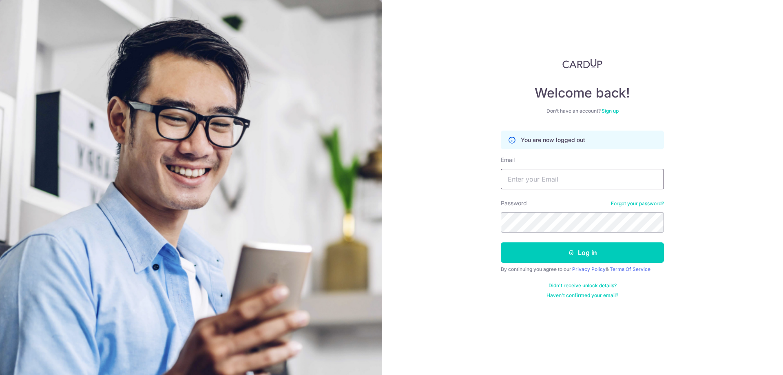
click at [527, 174] on input "Email" at bounding box center [582, 179] width 163 height 20
click at [527, 179] on input "Email" at bounding box center [582, 179] width 163 height 20
type input "[EMAIL_ADDRESS][DOMAIN_NAME]"
click at [501, 242] on button "Log in" at bounding box center [582, 252] width 163 height 20
